Goal: Task Accomplishment & Management: Use online tool/utility

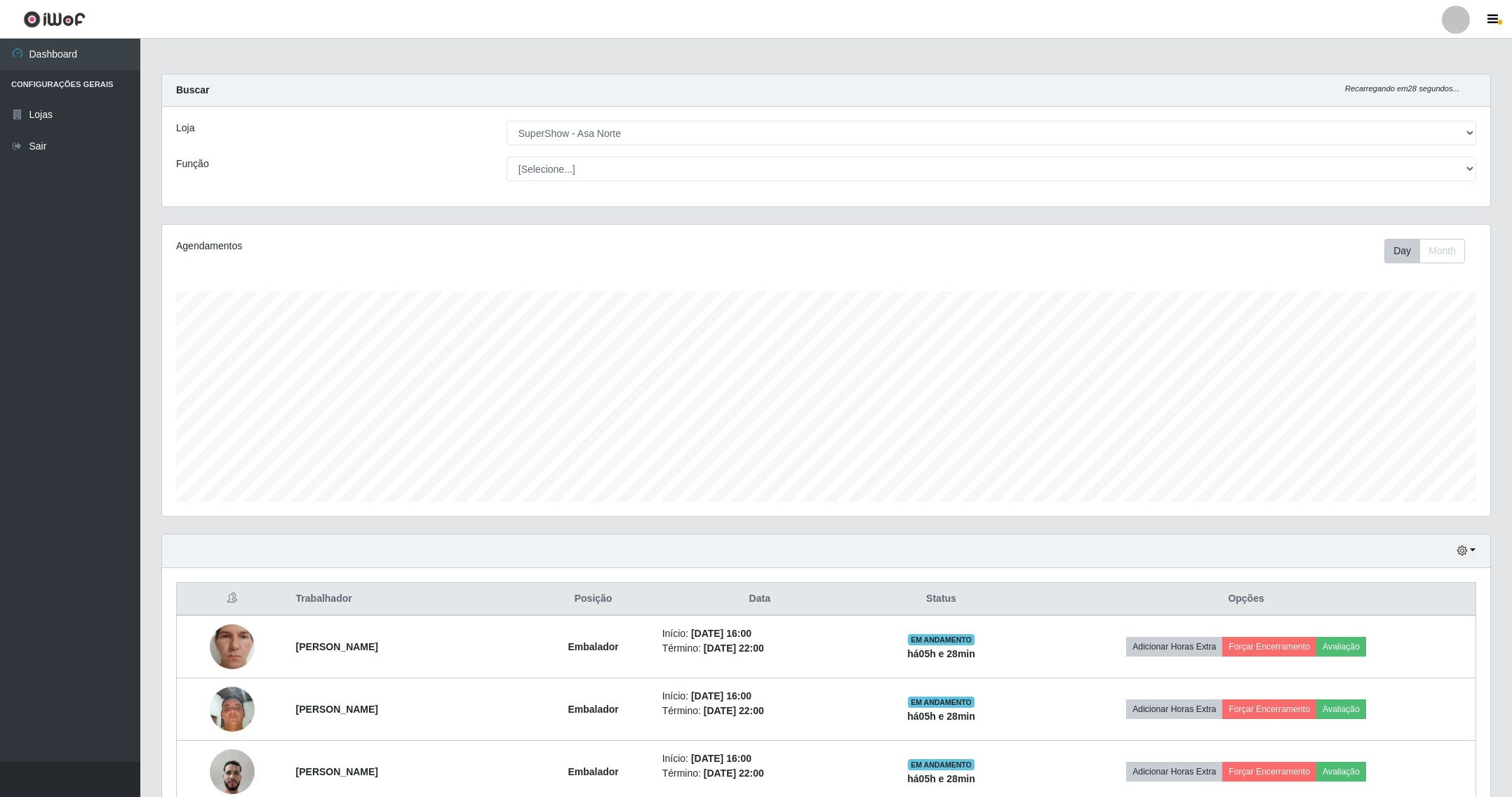
select select "71"
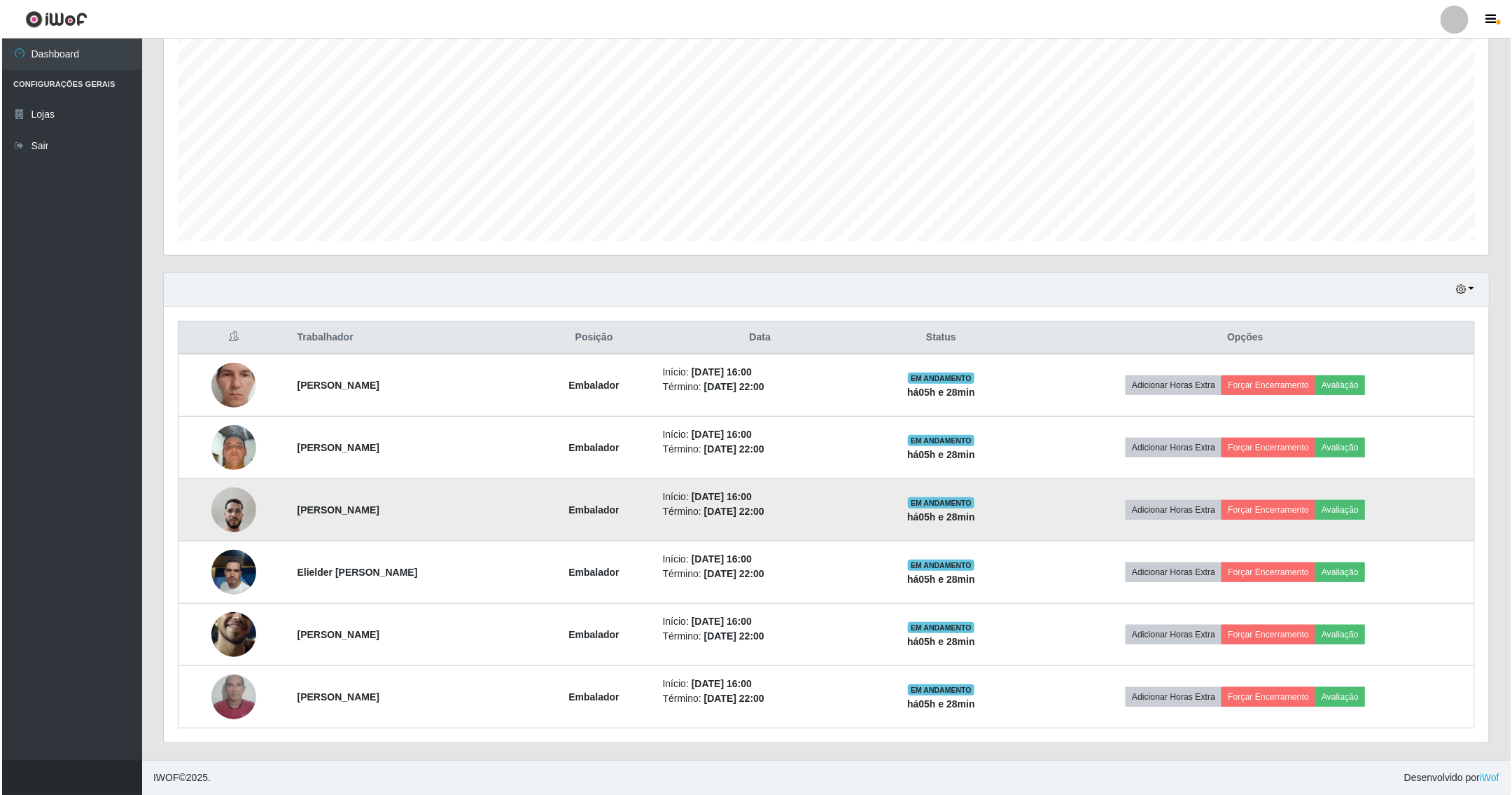
scroll to position [292, 1324]
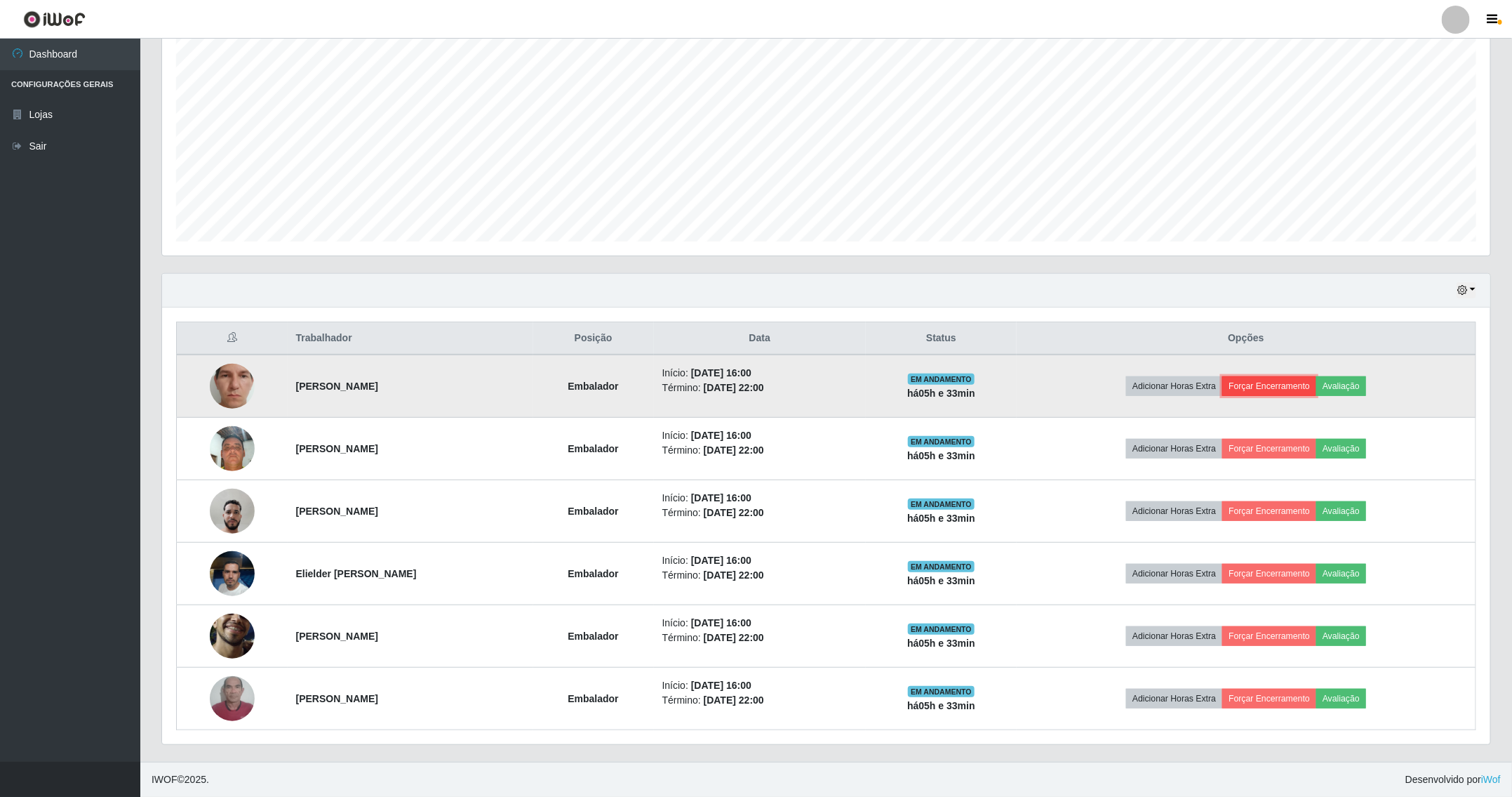
click at [1284, 380] on button "Forçar Encerramento" at bounding box center [1269, 386] width 94 height 20
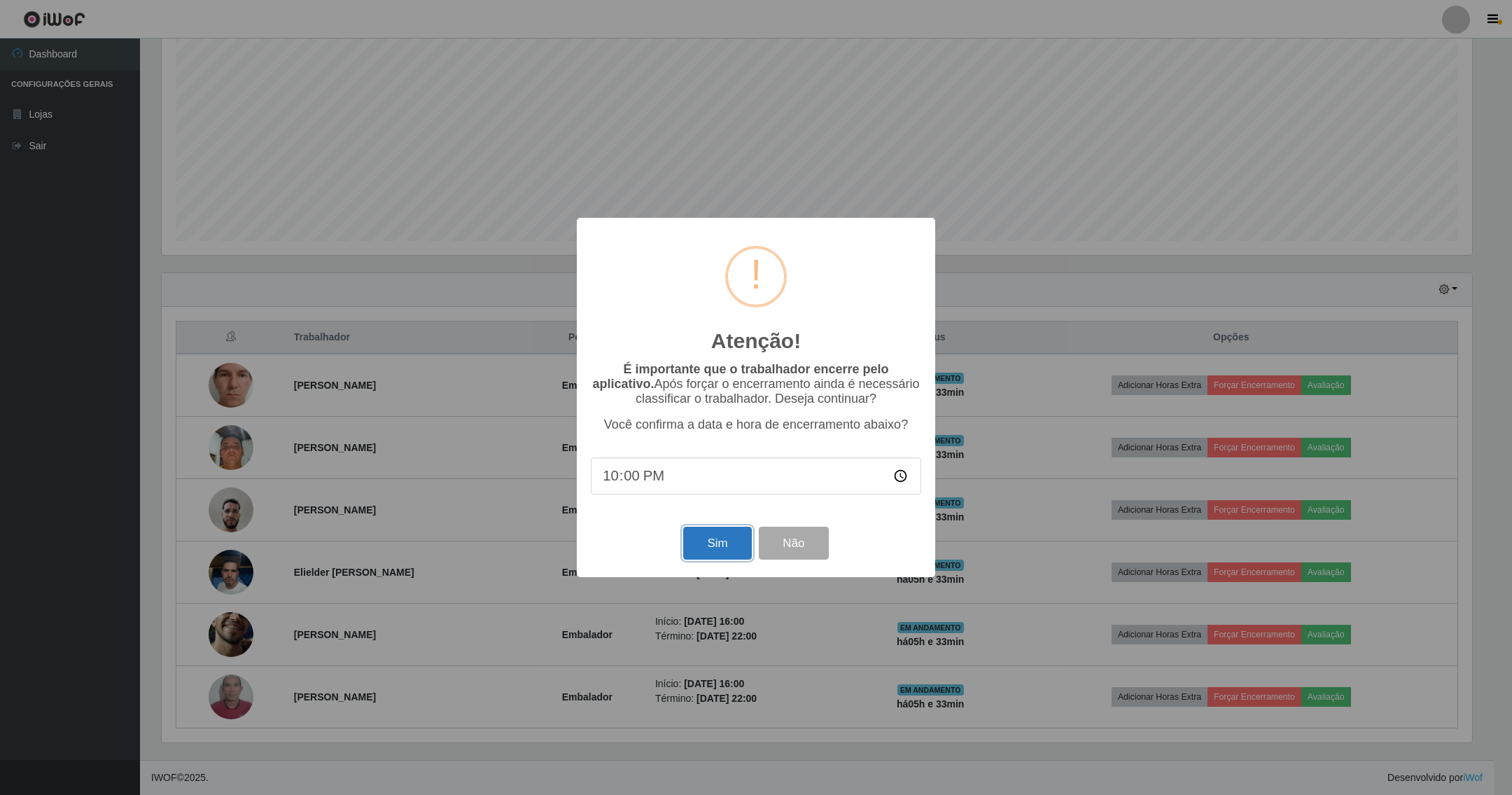
click at [699, 546] on button "Sim" at bounding box center [717, 543] width 68 height 33
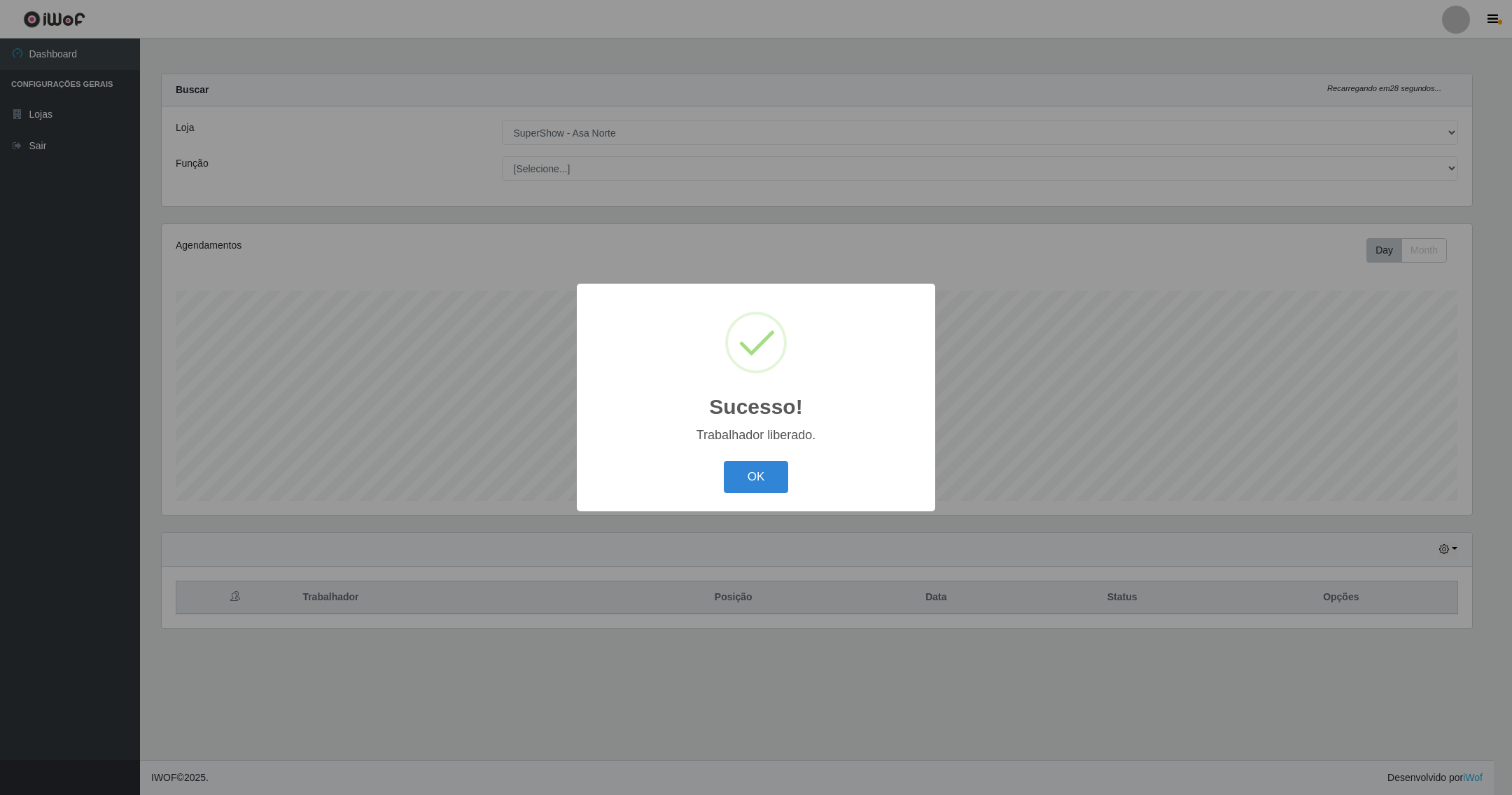
click at [724, 461] on button "OK" at bounding box center [756, 477] width 65 height 33
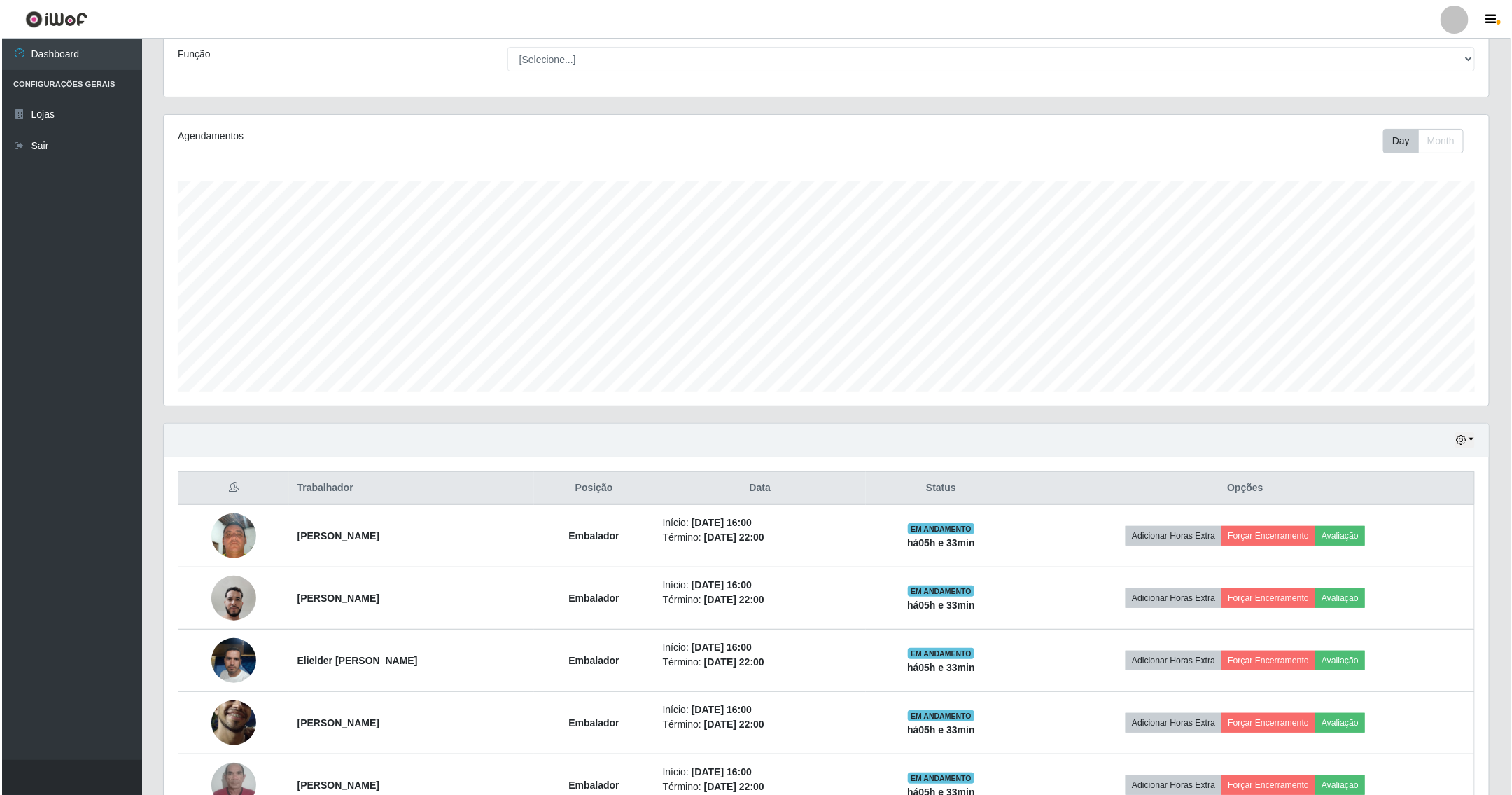
scroll to position [202, 0]
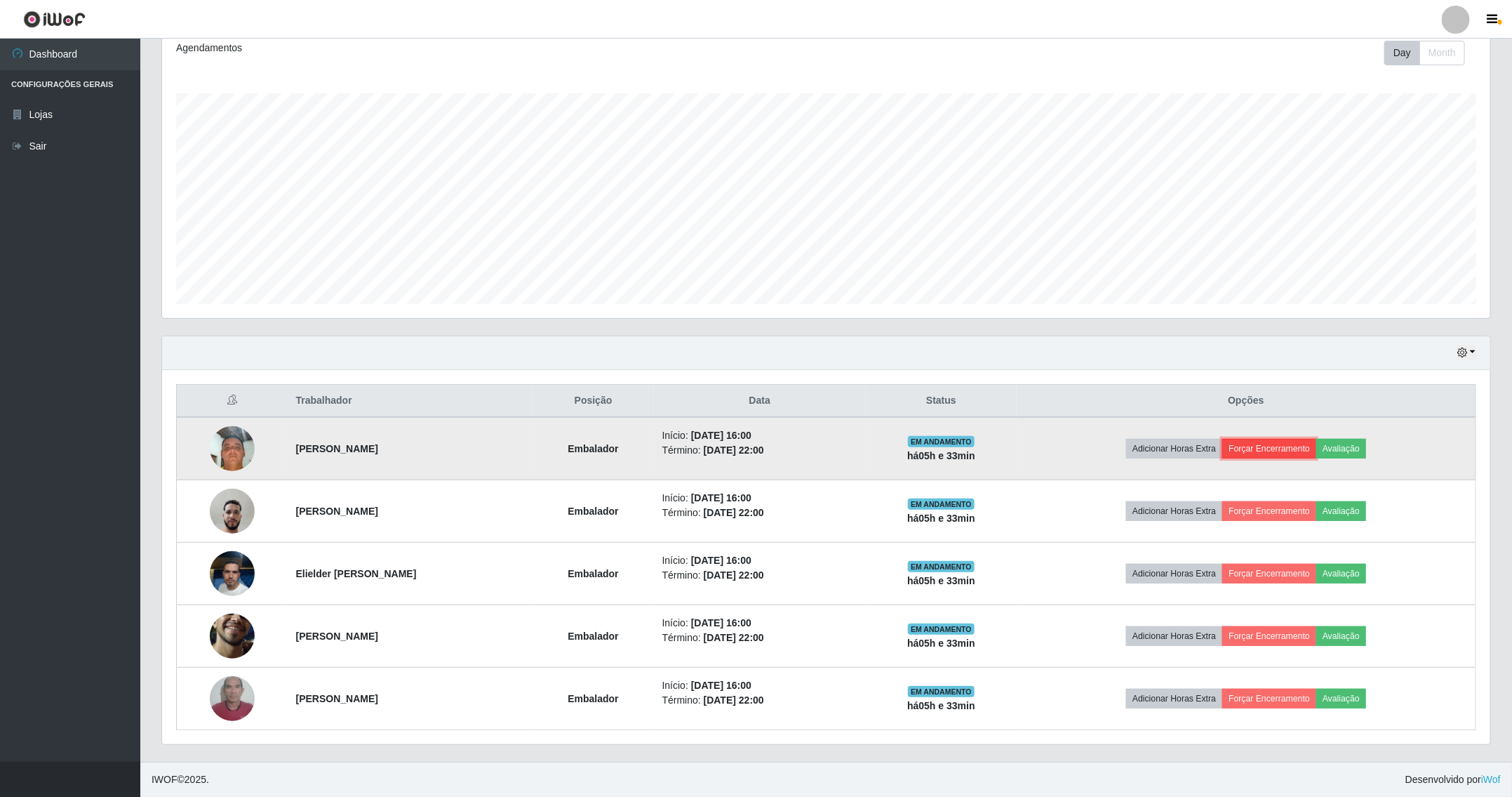
click at [1272, 449] on button "Forçar Encerramento" at bounding box center [1269, 449] width 94 height 20
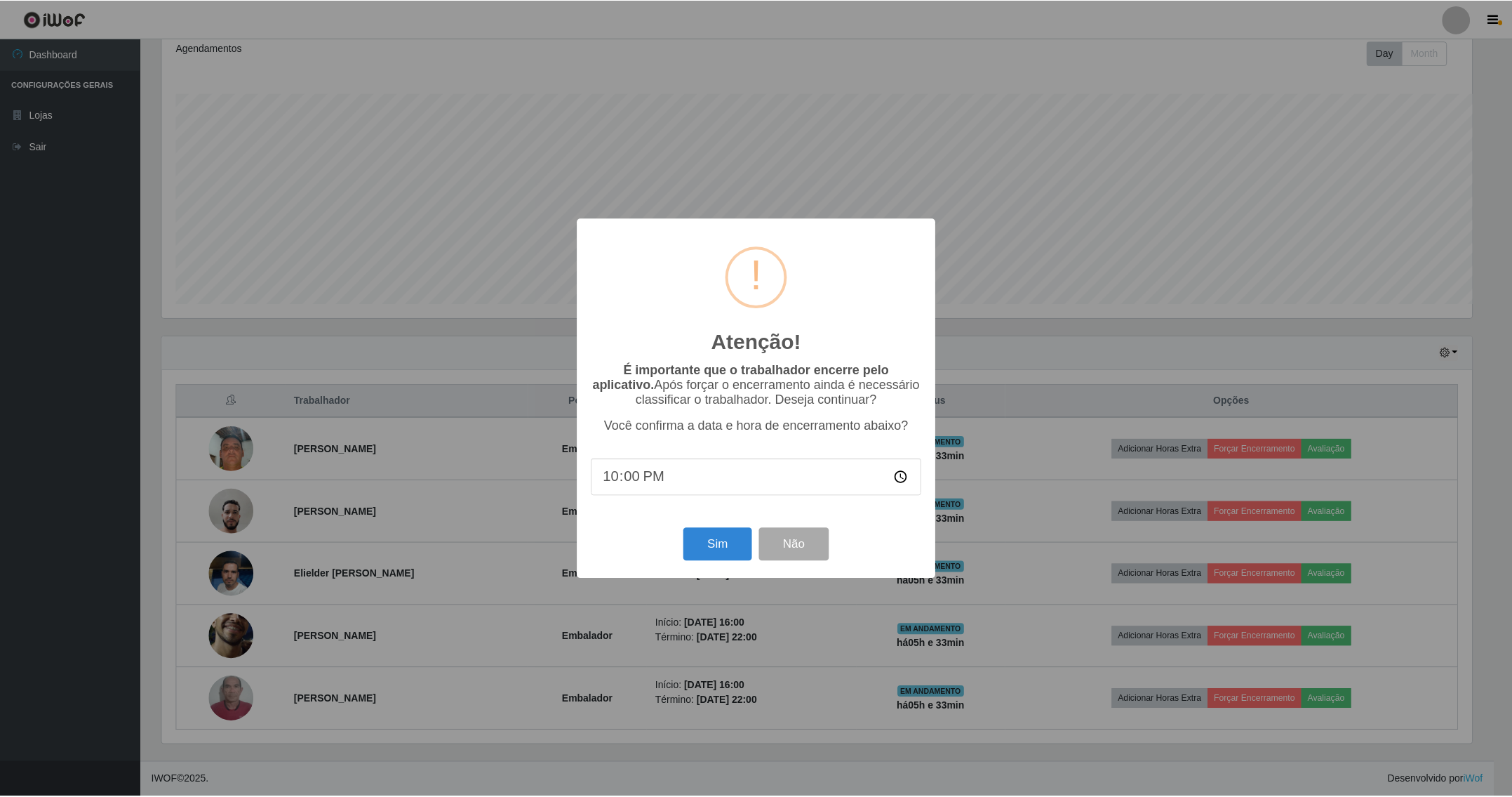
scroll to position [293, 1314]
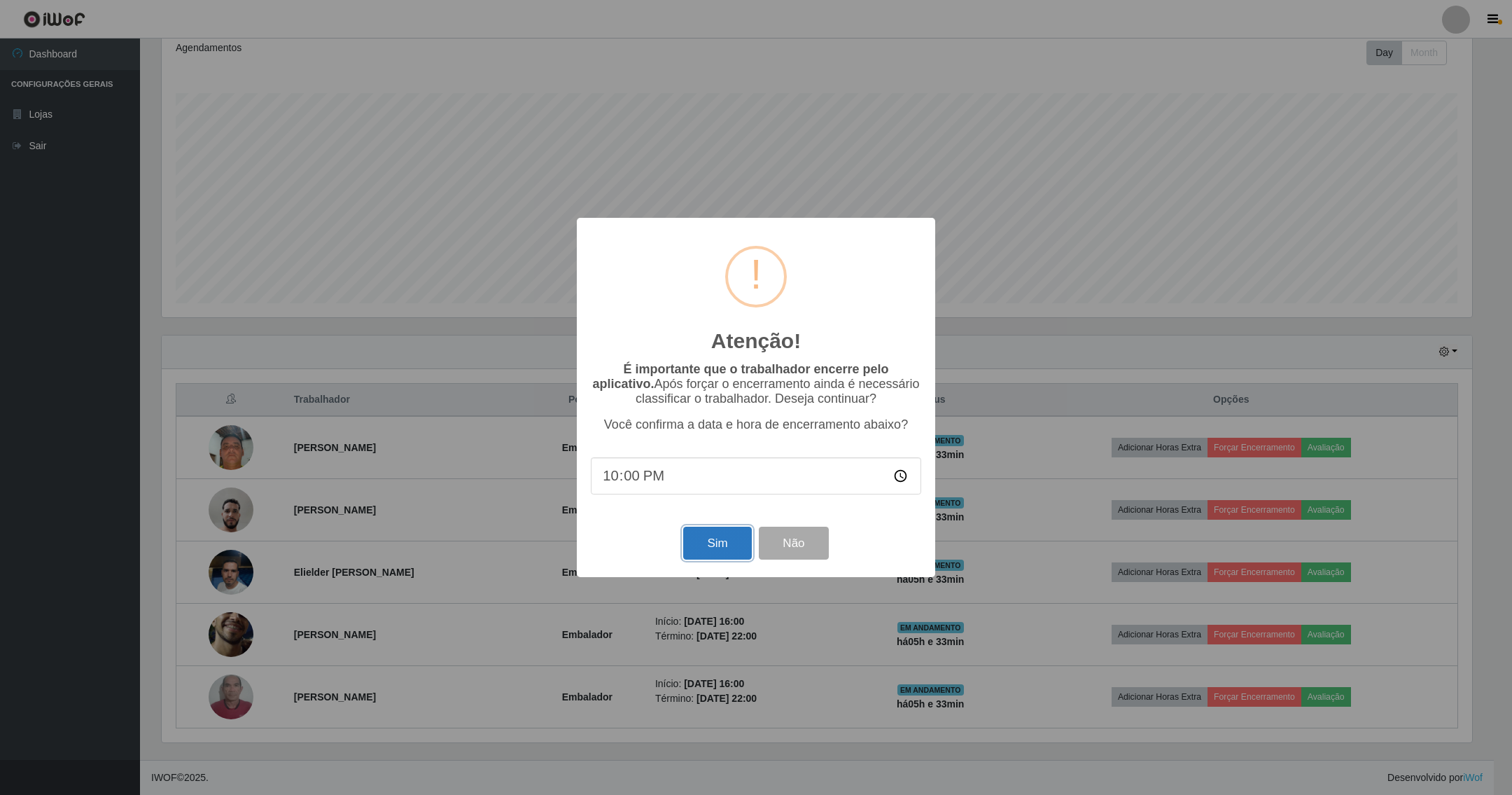
click at [688, 538] on button "Sim" at bounding box center [717, 543] width 68 height 33
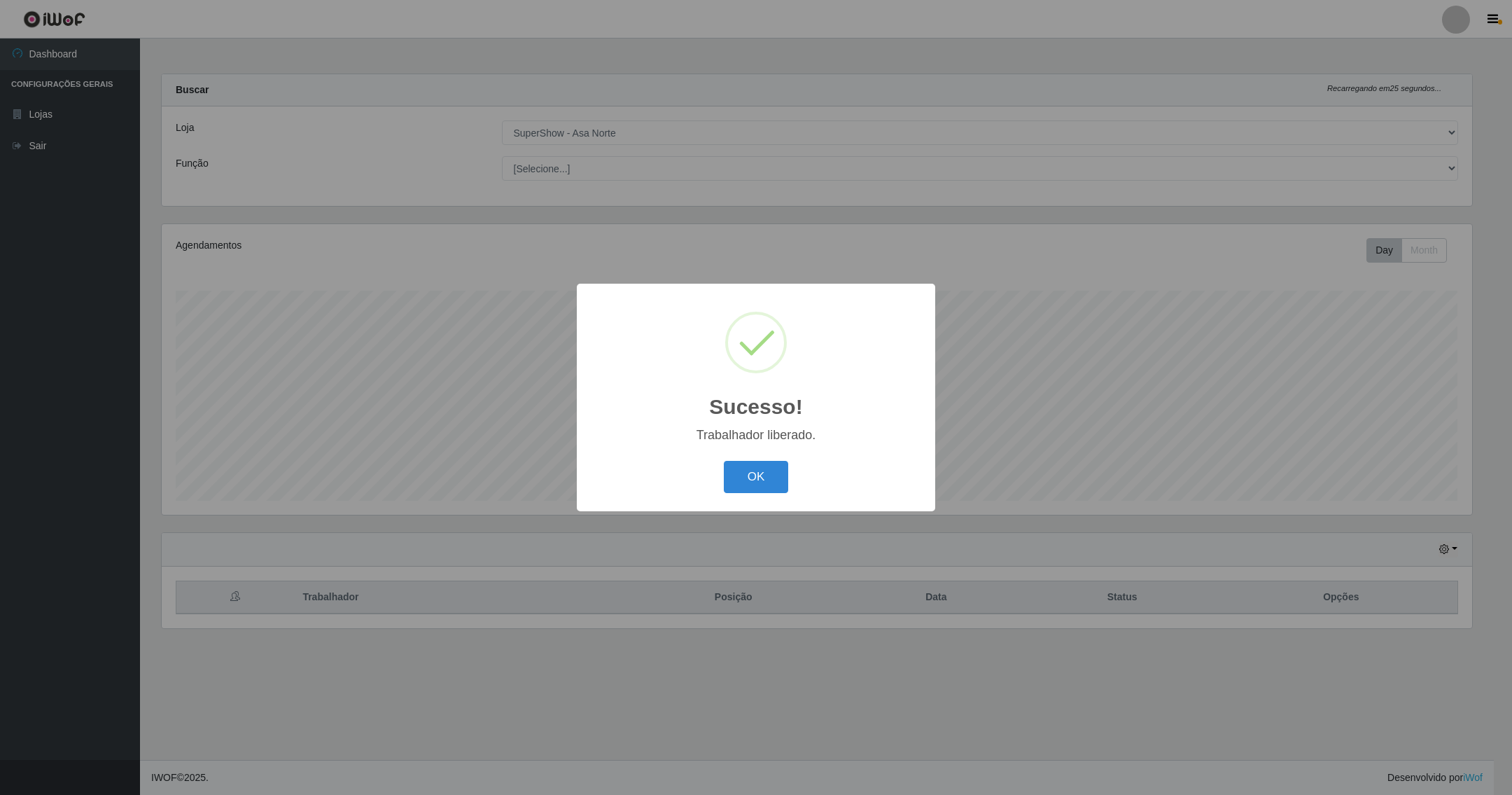
click at [724, 461] on button "OK" at bounding box center [756, 477] width 65 height 33
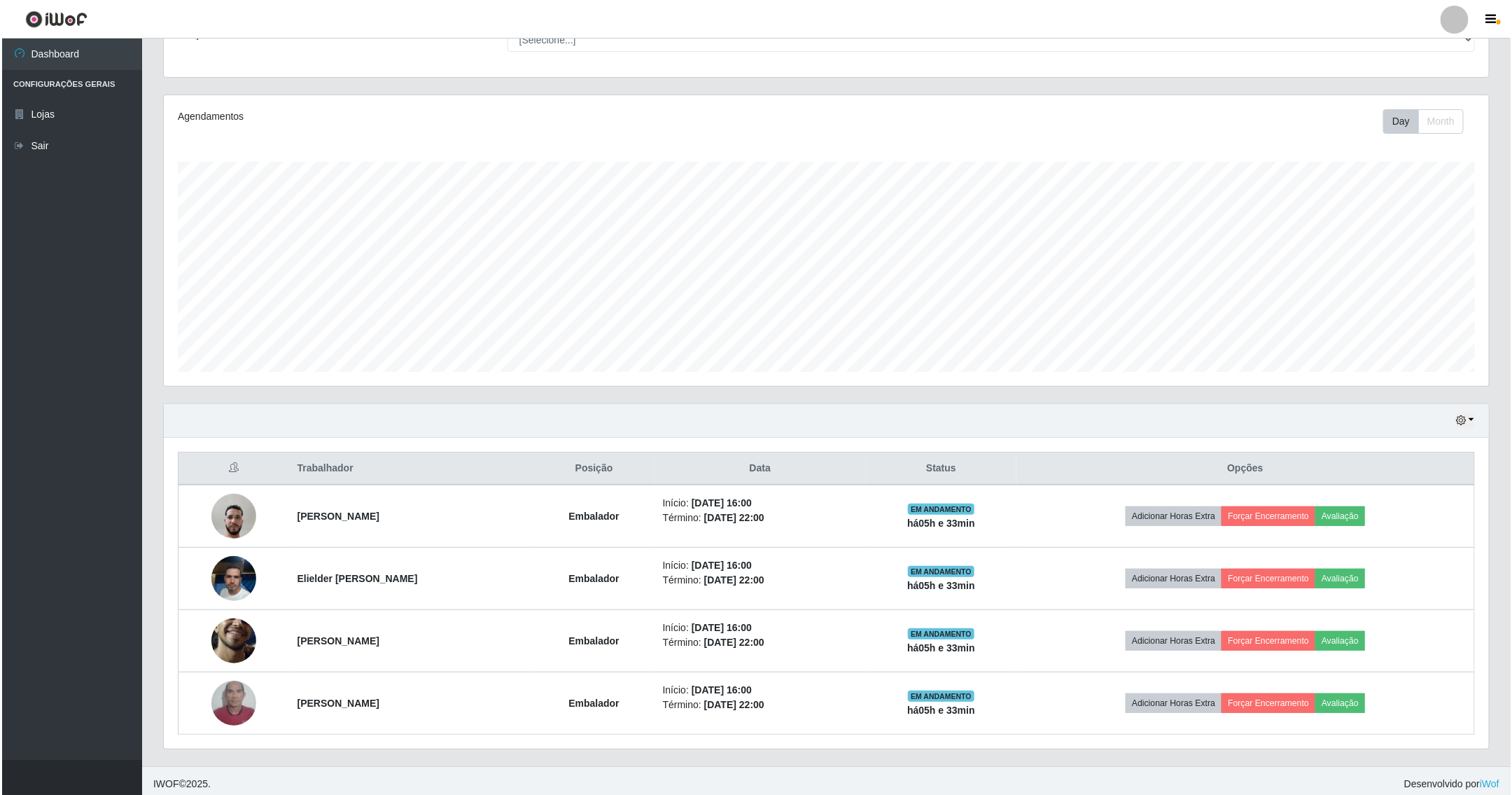
scroll to position [140, 0]
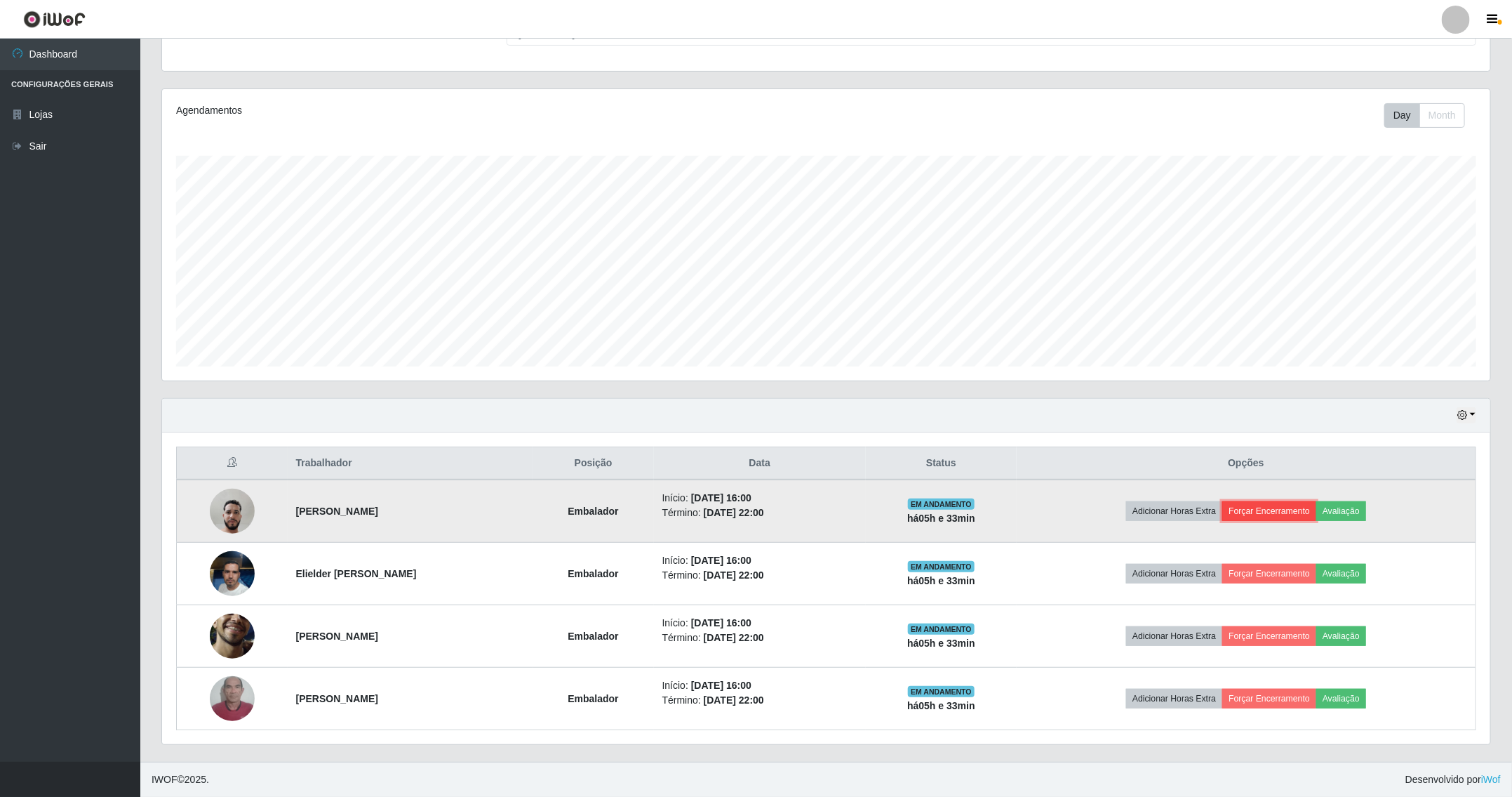
click at [1248, 510] on button "Forçar Encerramento" at bounding box center [1269, 511] width 94 height 20
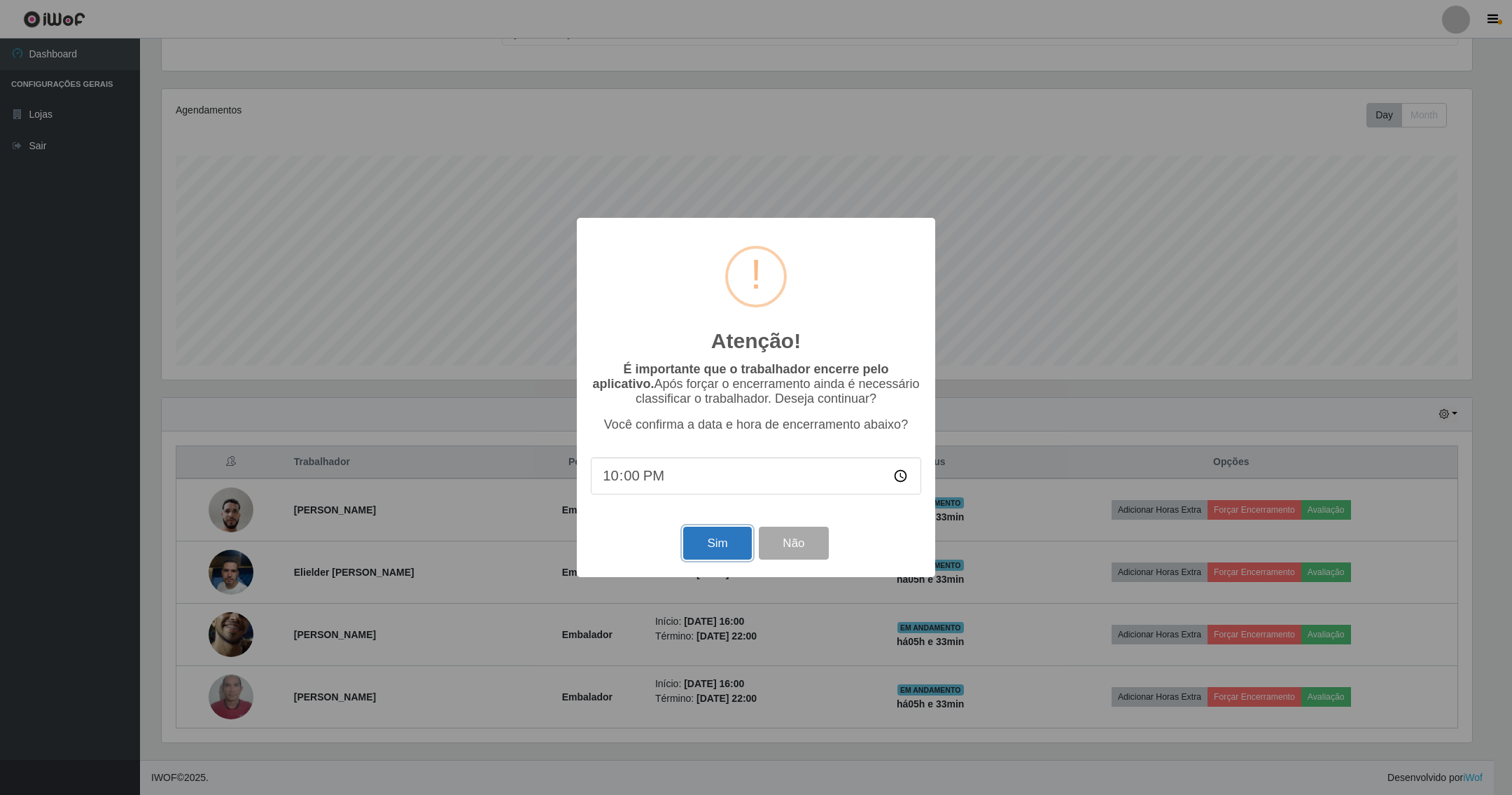
click at [723, 538] on button "Sim" at bounding box center [717, 543] width 68 height 33
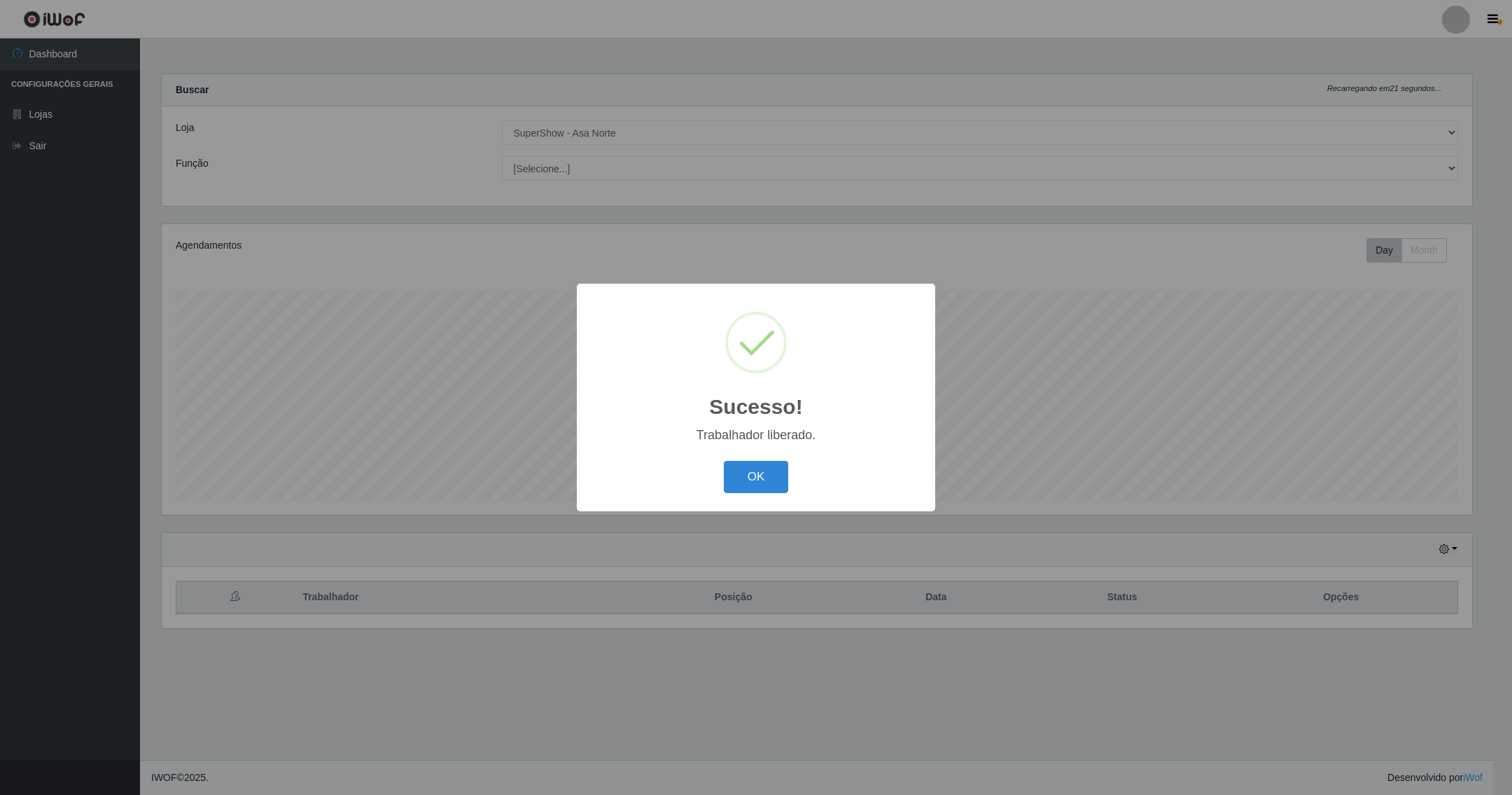
click at [724, 461] on button "OK" at bounding box center [756, 477] width 65 height 33
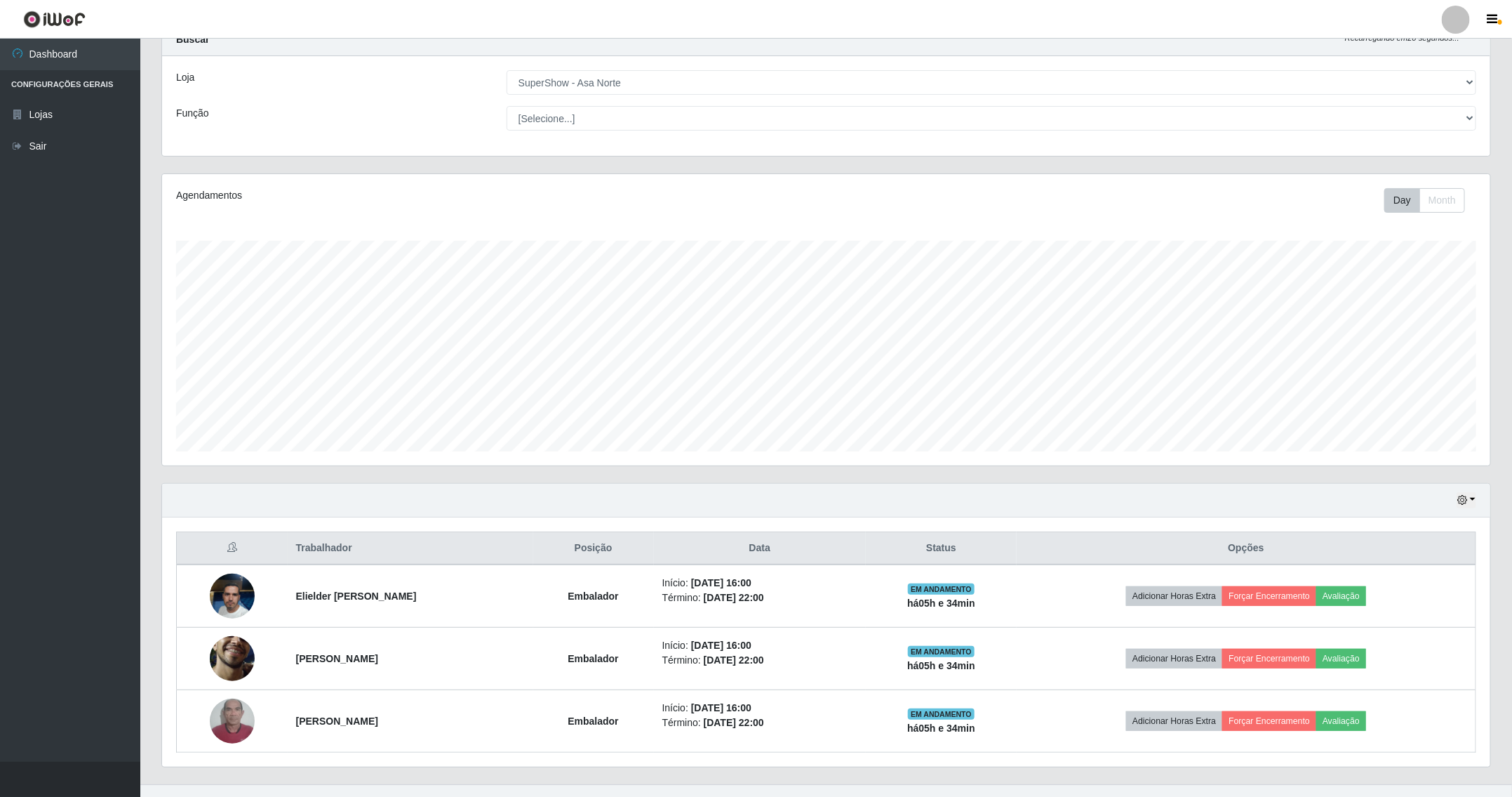
scroll to position [78, 0]
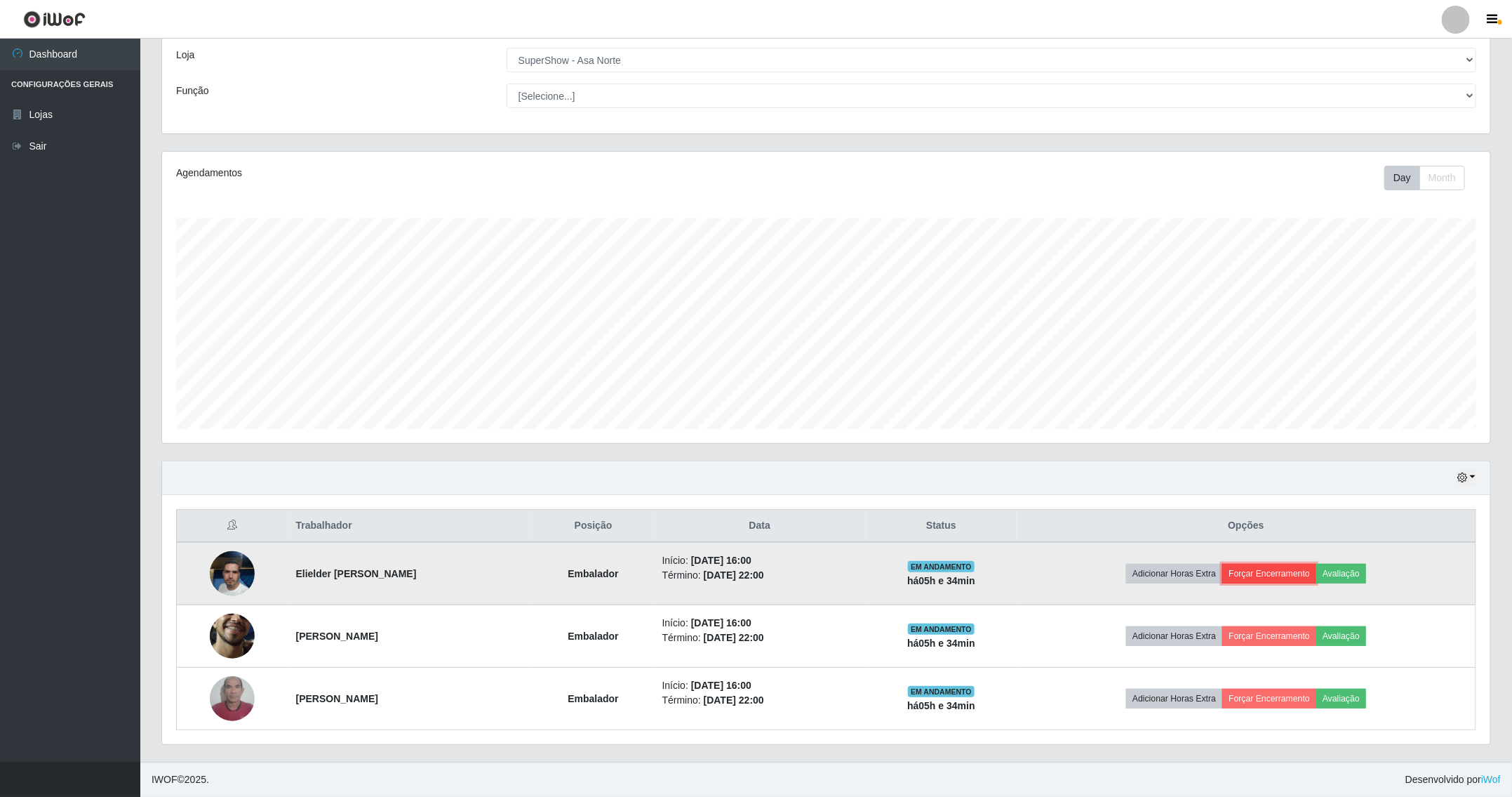
click at [1301, 567] on button "Forçar Encerramento" at bounding box center [1269, 574] width 94 height 20
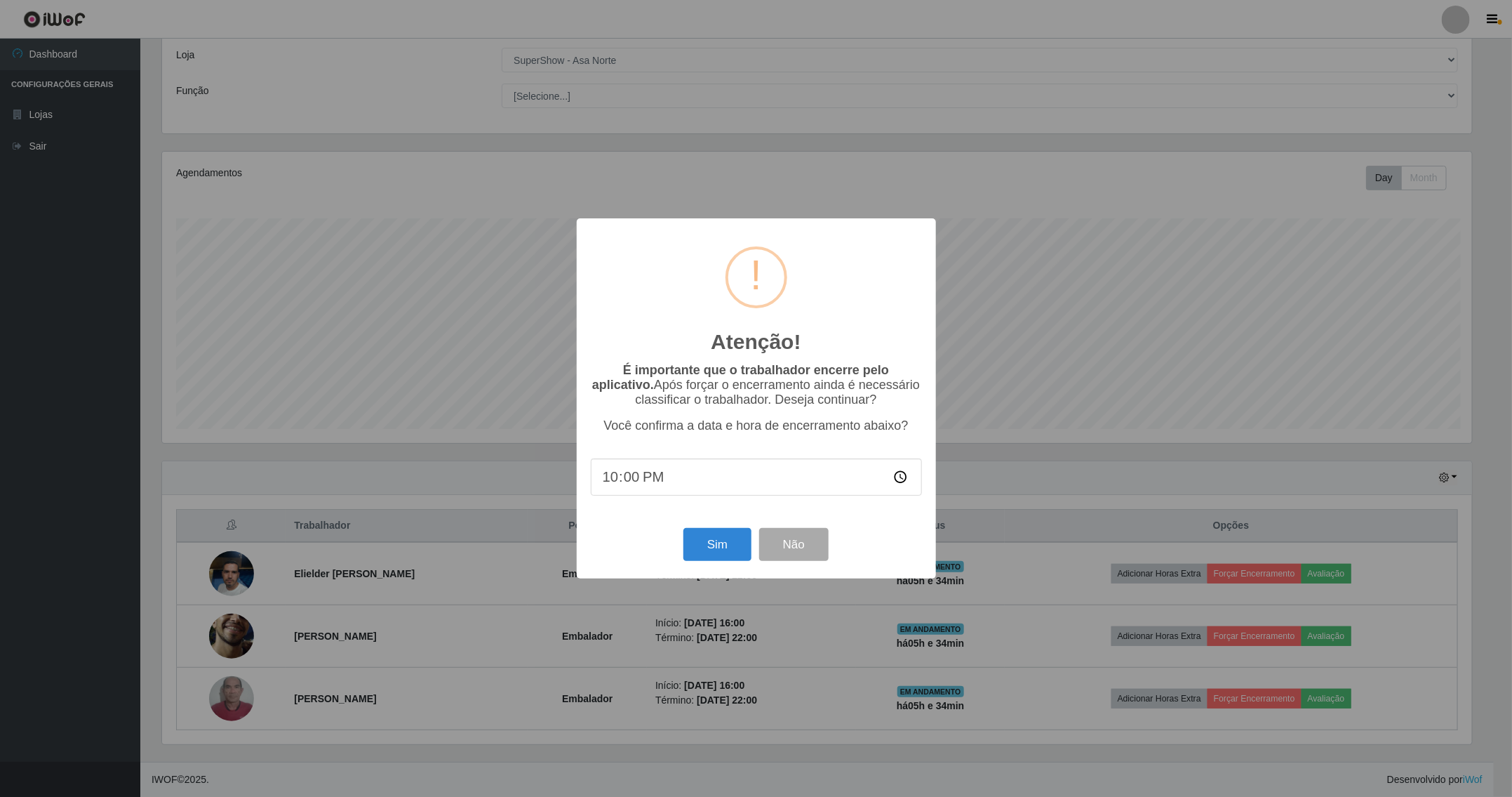
scroll to position [0, 0]
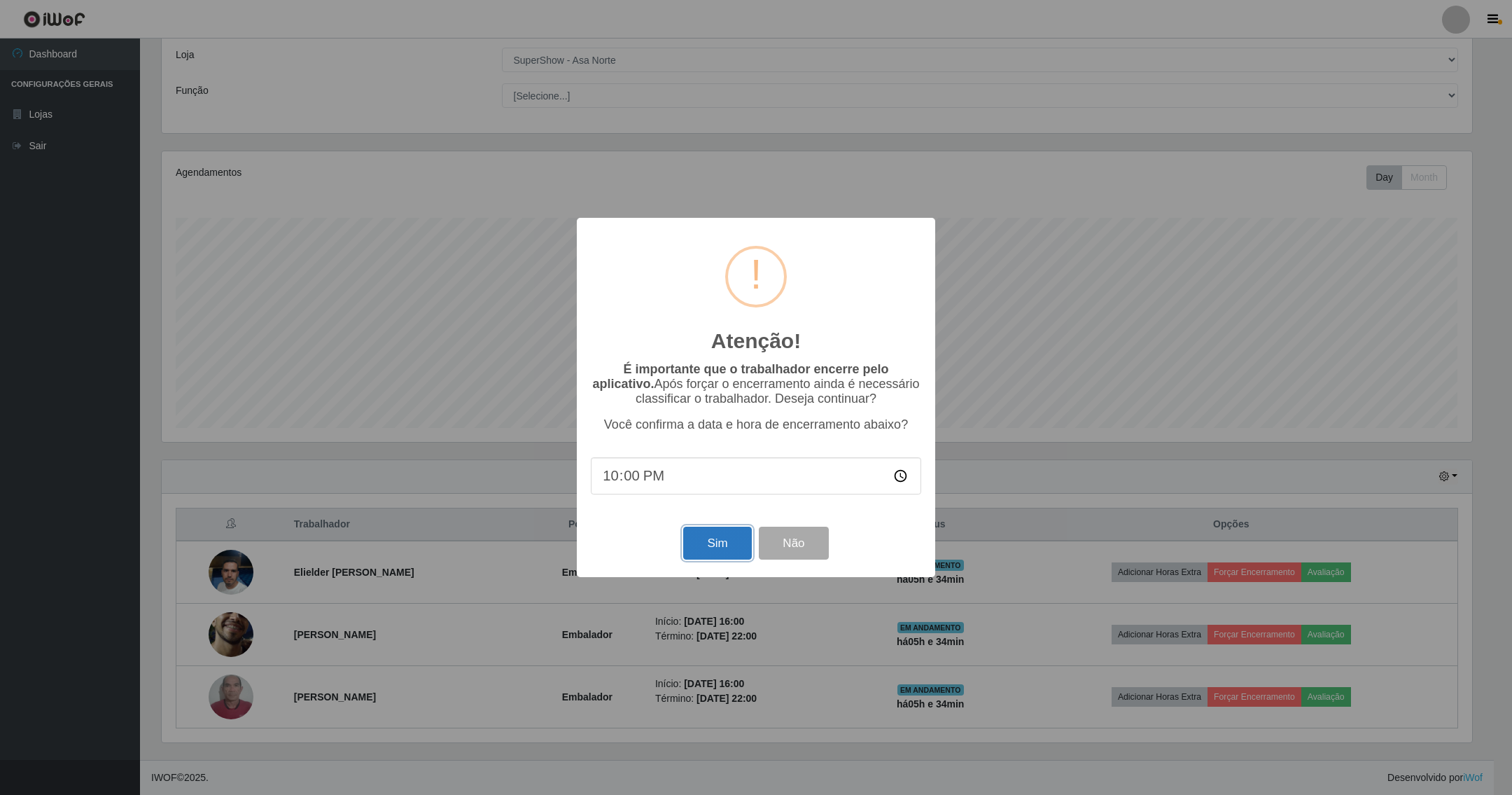
click at [698, 546] on button "Sim" at bounding box center [717, 543] width 68 height 33
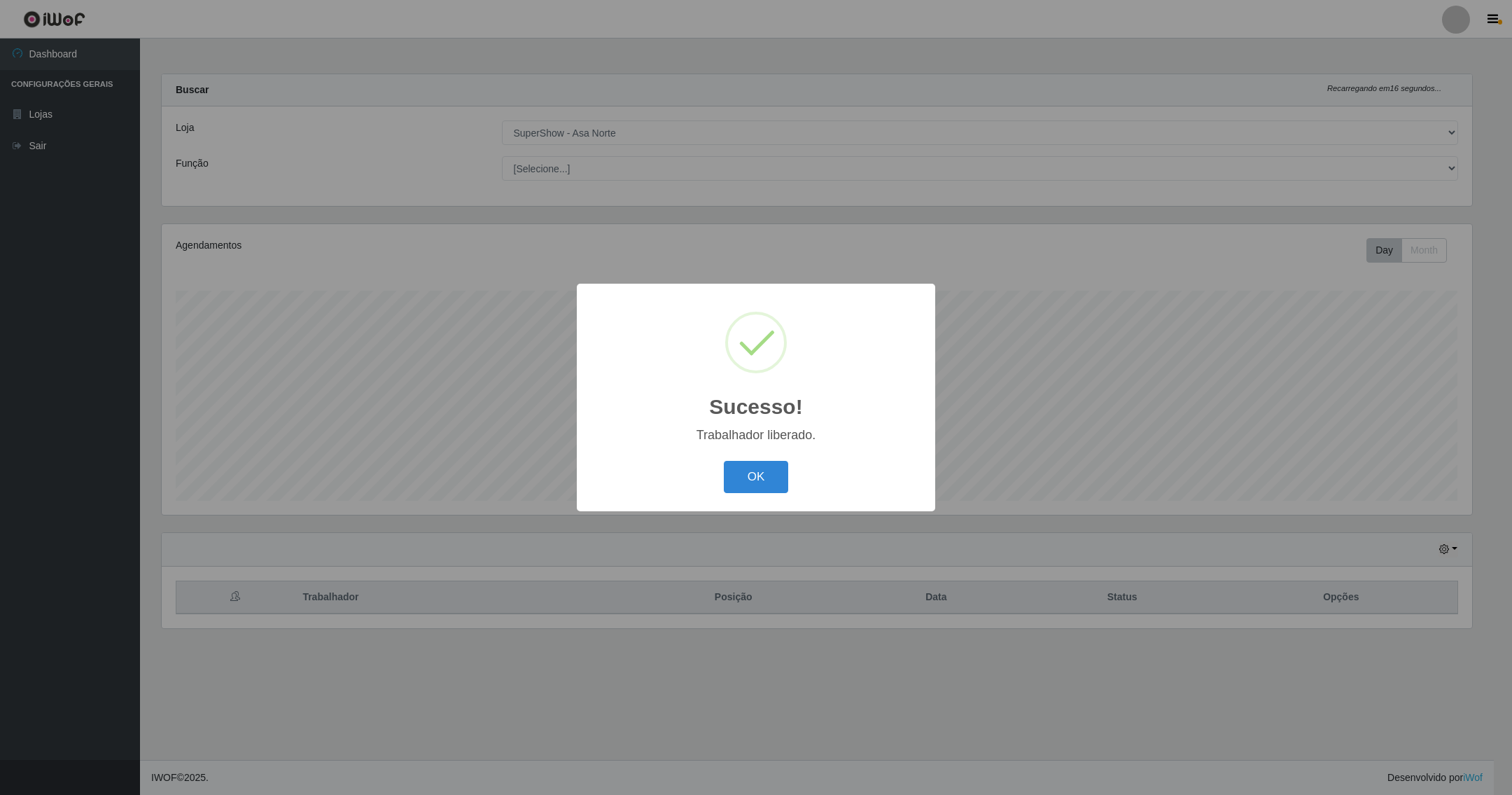
click at [724, 461] on button "OK" at bounding box center [756, 477] width 65 height 33
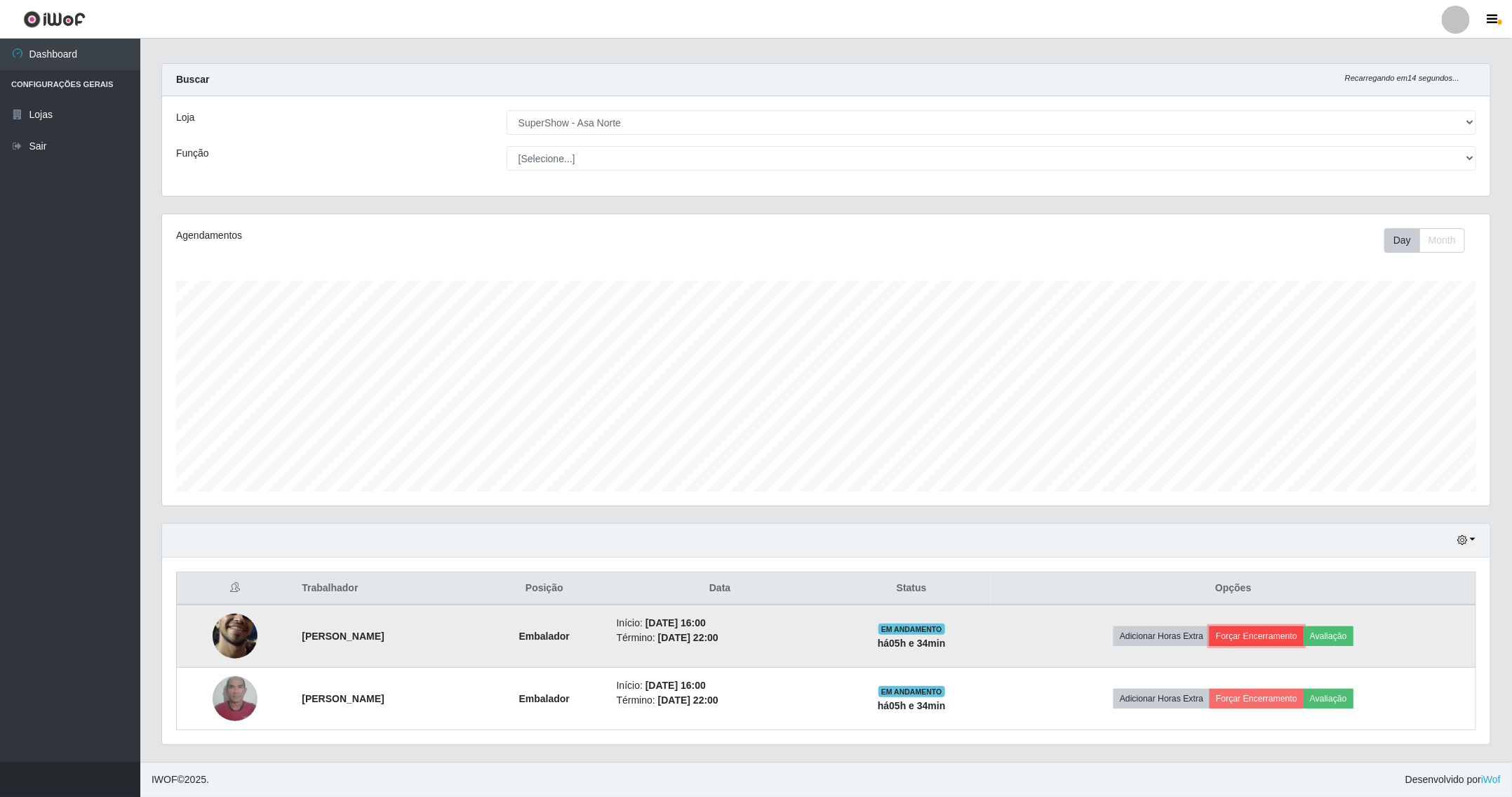
click at [1274, 628] on button "Forçar Encerramento" at bounding box center [1256, 636] width 94 height 20
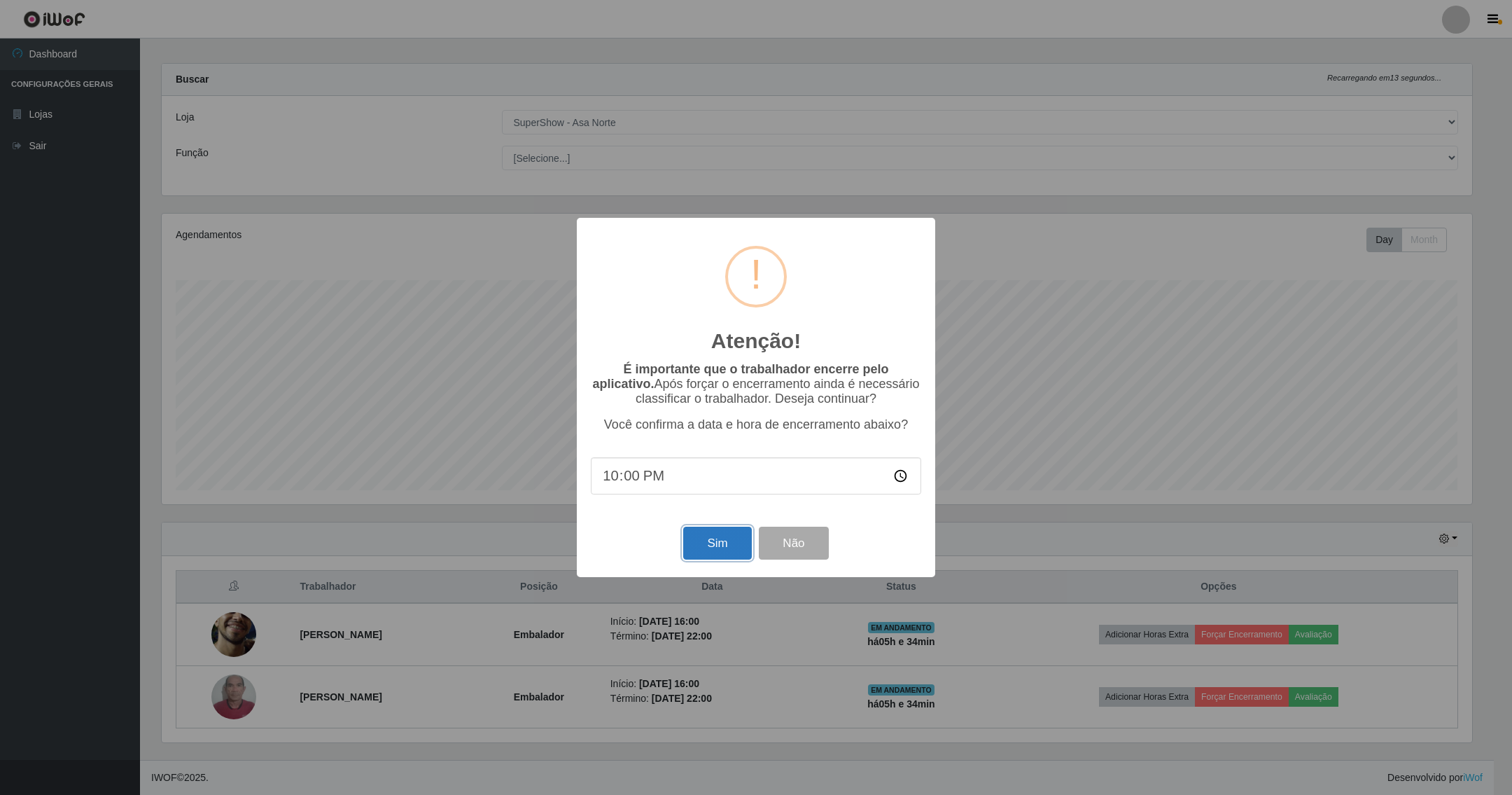
click at [710, 549] on button "Sim" at bounding box center [717, 543] width 68 height 33
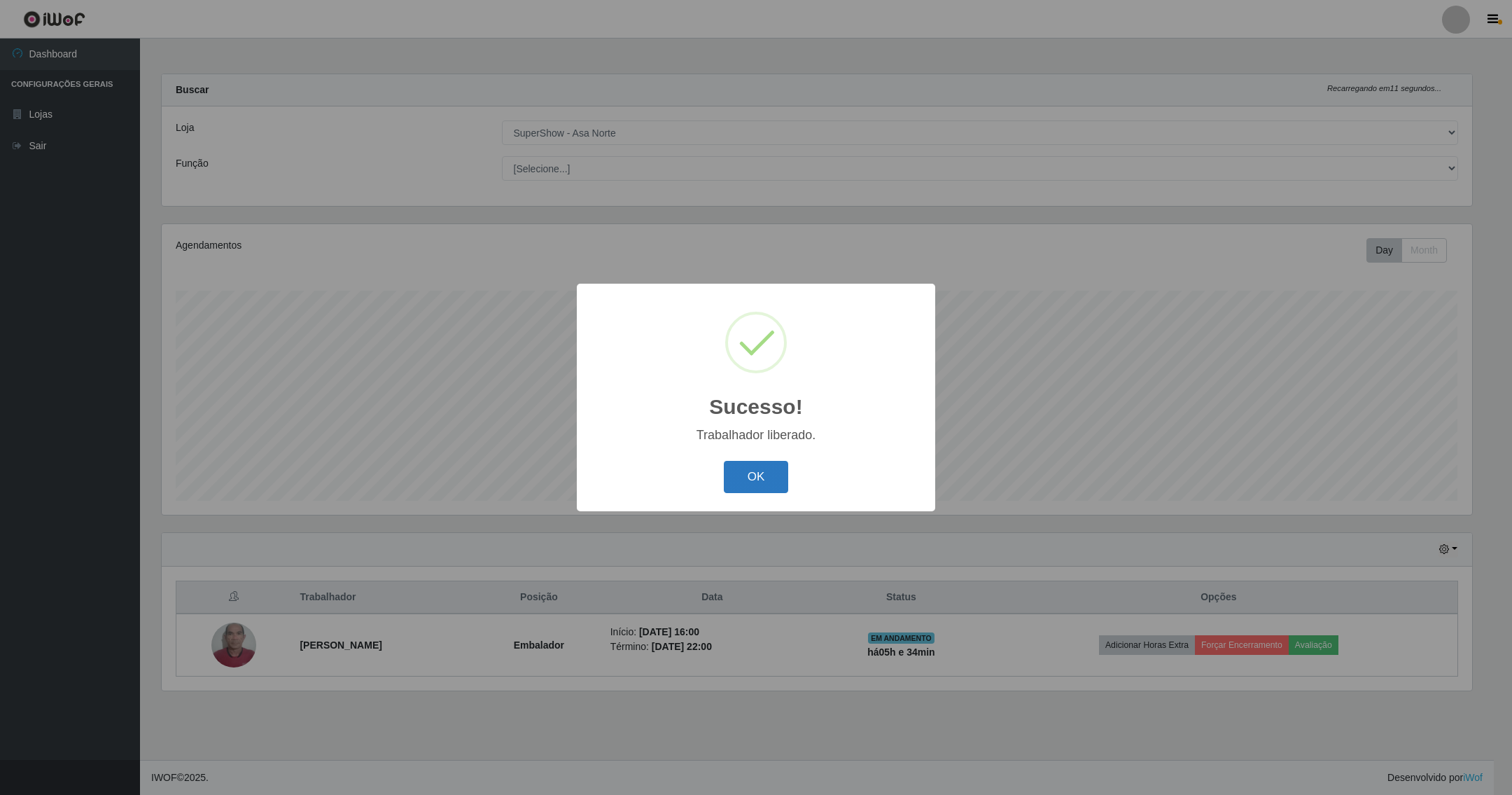
click at [767, 485] on button "OK" at bounding box center [756, 477] width 65 height 33
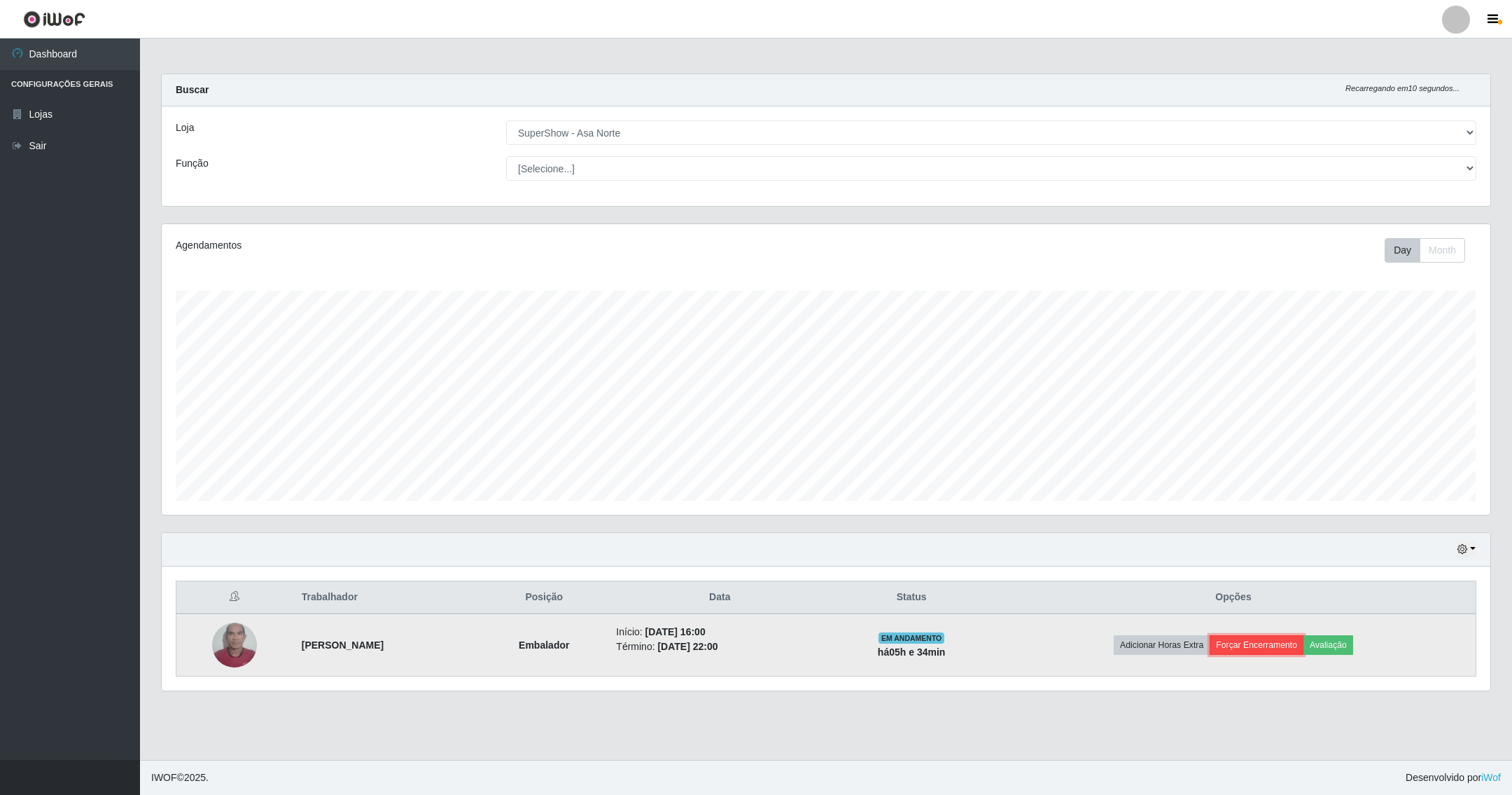
click at [1234, 654] on button "Forçar Encerramento" at bounding box center [1256, 645] width 94 height 20
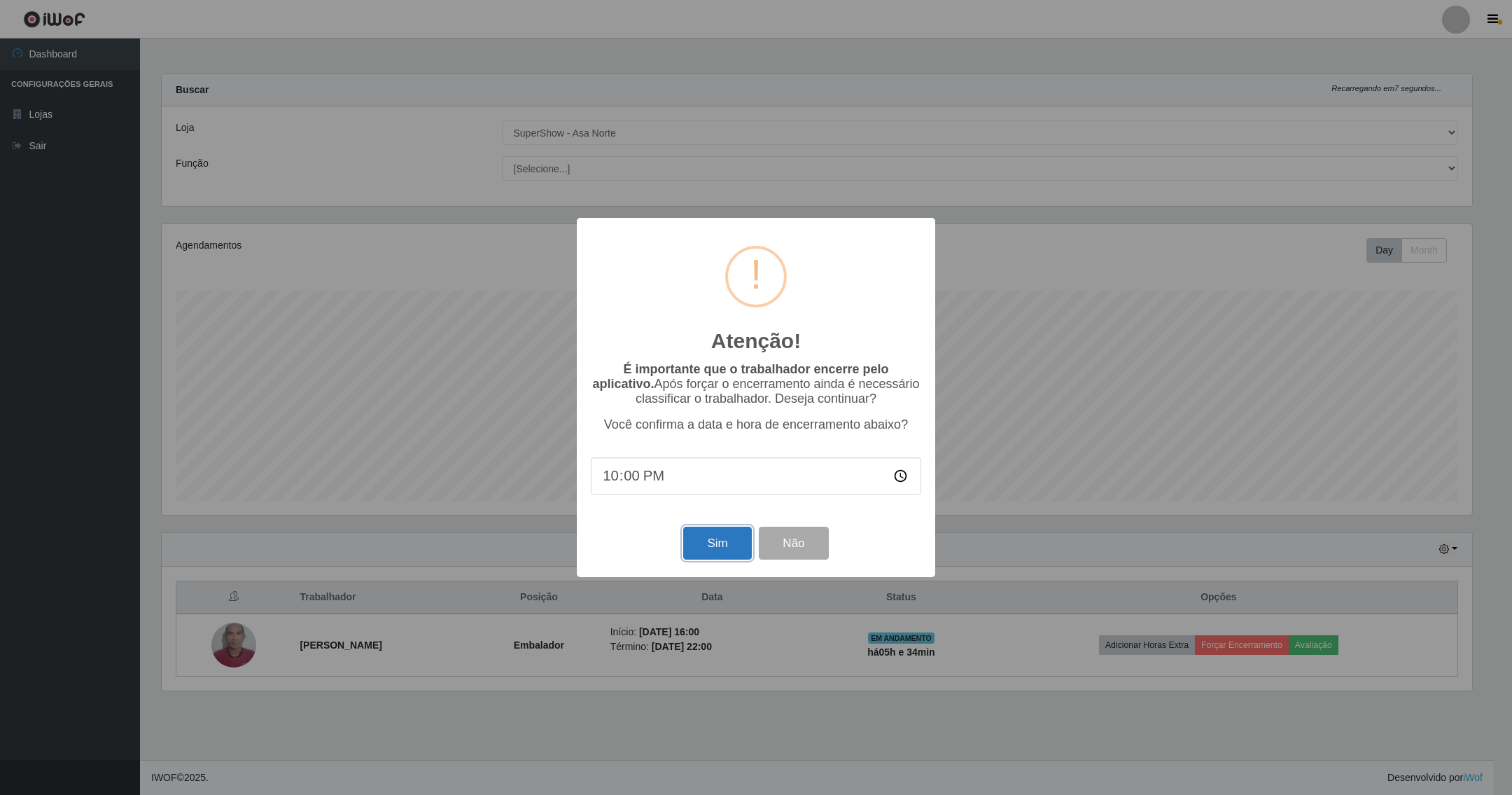
click at [710, 551] on button "Sim" at bounding box center [717, 543] width 68 height 33
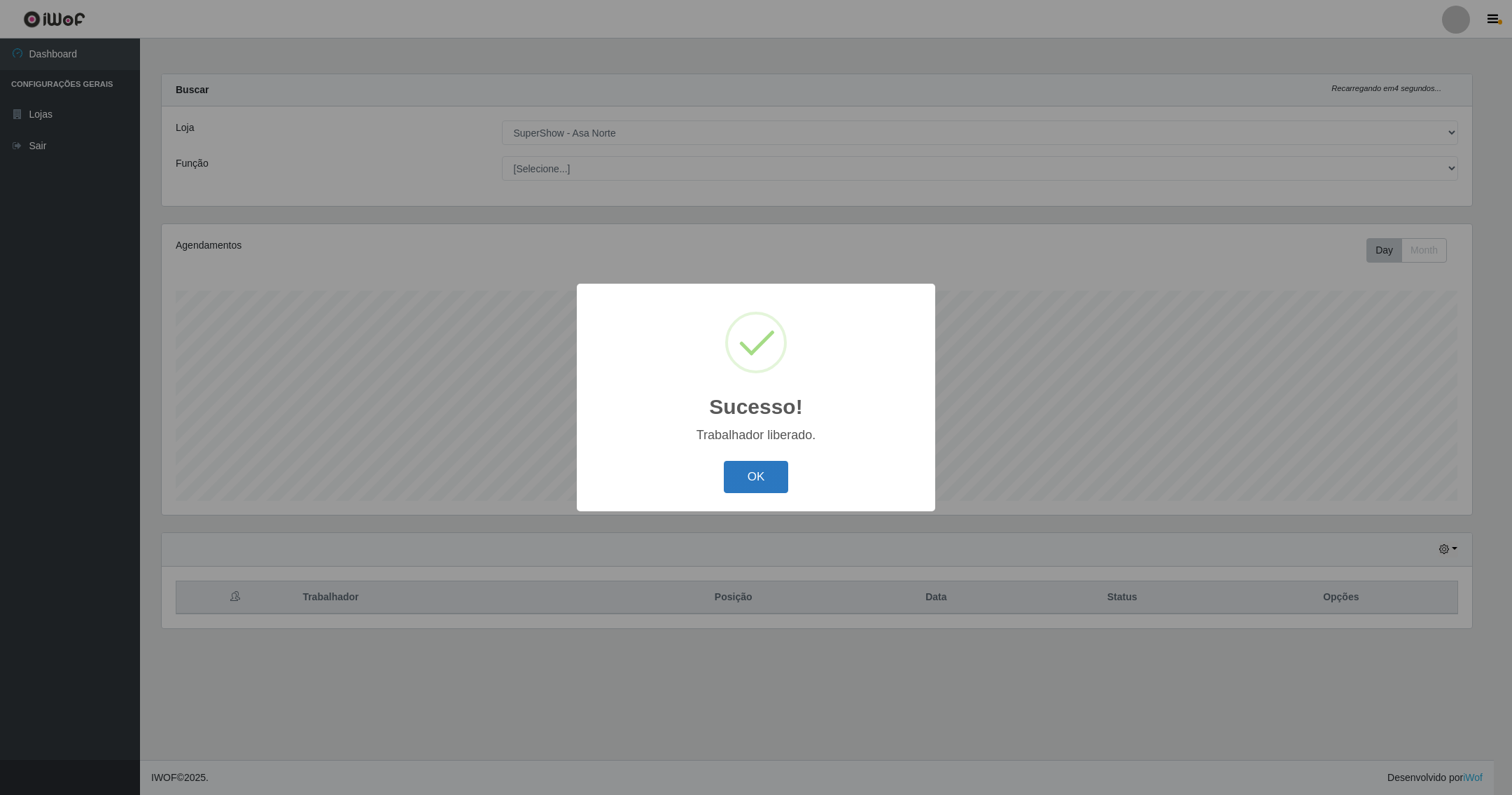
click at [778, 481] on button "OK" at bounding box center [756, 477] width 65 height 33
